Goal: Entertainment & Leisure: Consume media (video, audio)

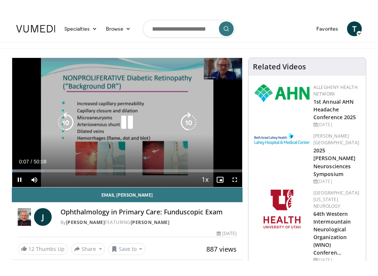
scroll to position [7, 0]
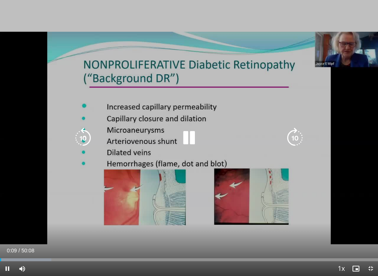
click at [79, 245] on div "10 seconds Tap to unmute" at bounding box center [189, 138] width 378 height 276
click at [186, 138] on icon "Video Player" at bounding box center [189, 138] width 21 height 21
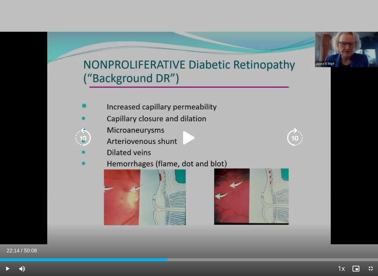
click at [195, 145] on icon "Video Player" at bounding box center [189, 138] width 21 height 21
click at [186, 145] on icon "Video Player" at bounding box center [189, 138] width 21 height 21
click at [194, 136] on icon "Video Player" at bounding box center [189, 138] width 21 height 21
click at [191, 139] on icon "Video Player" at bounding box center [189, 138] width 21 height 21
click at [189, 138] on icon "Video Player" at bounding box center [189, 138] width 21 height 21
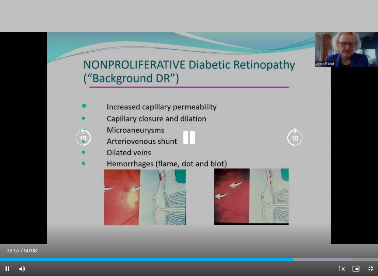
click at [188, 134] on icon "Video Player" at bounding box center [189, 138] width 21 height 21
click at [193, 133] on icon "Video Player" at bounding box center [189, 138] width 21 height 21
click at [196, 140] on icon "Video Player" at bounding box center [189, 138] width 21 height 21
click at [189, 135] on icon "Video Player" at bounding box center [189, 138] width 21 height 21
click at [196, 139] on icon "Video Player" at bounding box center [189, 138] width 21 height 21
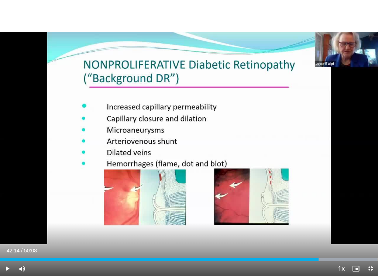
click at [172, 178] on div "10 seconds Tap to unmute" at bounding box center [189, 138] width 378 height 276
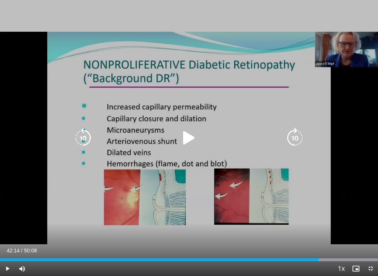
click at [191, 133] on icon "Video Player" at bounding box center [189, 138] width 21 height 21
click at [190, 140] on icon "Video Player" at bounding box center [189, 138] width 21 height 21
